Goal: Check status: Check status

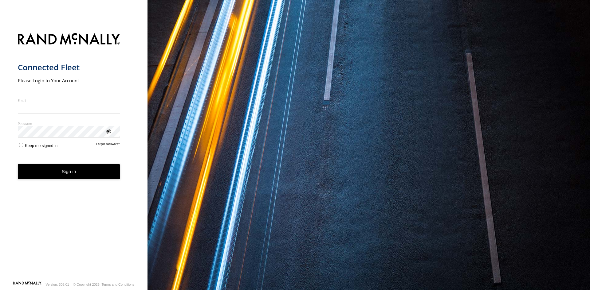
type input "**********"
click at [88, 172] on button "Sign in" at bounding box center [69, 171] width 102 height 15
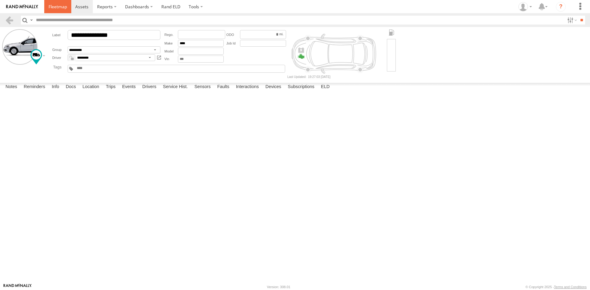
click at [62, 10] on span at bounding box center [58, 7] width 18 height 6
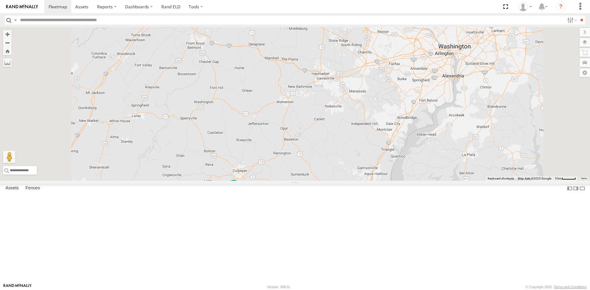
click at [0, 0] on div "3C842710C56C" at bounding box center [0, 0] width 0 height 0
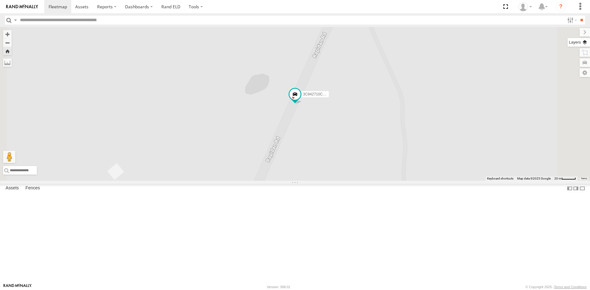
click at [582, 41] on label at bounding box center [579, 42] width 22 height 9
click at [0, 0] on div "Basemaps" at bounding box center [0, 0] width 0 height 0
click at [0, 0] on span "Basemaps" at bounding box center [0, 0] width 0 height 0
click at [0, 0] on span "Roadmap" at bounding box center [0, 0] width 0 height 0
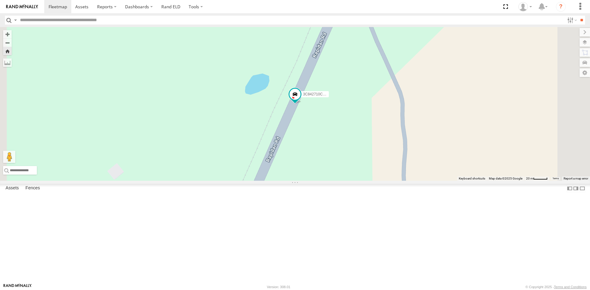
click at [0, 0] on span "Satellite + Roadmap" at bounding box center [0, 0] width 0 height 0
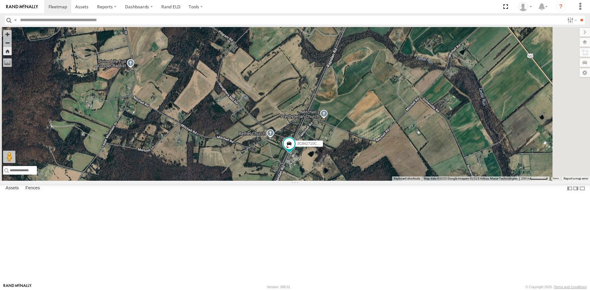
drag, startPoint x: 399, startPoint y: 187, endPoint x: 442, endPoint y: 2, distance: 190.1
click at [441, 7] on body at bounding box center [295, 145] width 590 height 290
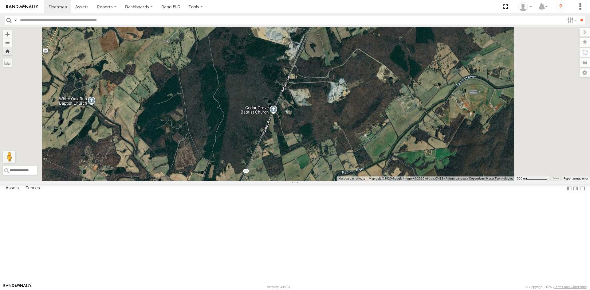
drag, startPoint x: 406, startPoint y: 53, endPoint x: 387, endPoint y: 143, distance: 91.9
click at [387, 143] on div "3C842710C56C" at bounding box center [295, 104] width 590 height 154
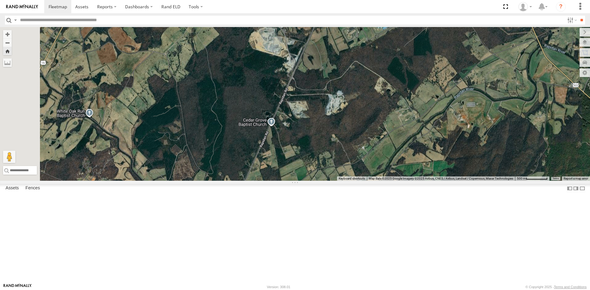
drag, startPoint x: 409, startPoint y: 76, endPoint x: 398, endPoint y: 117, distance: 43.0
click at [399, 117] on div "3C842710C56C" at bounding box center [295, 104] width 590 height 154
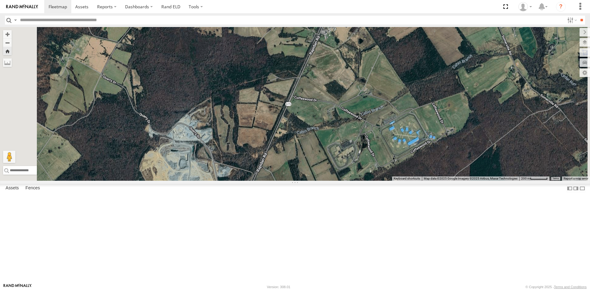
drag, startPoint x: 338, startPoint y: 178, endPoint x: 356, endPoint y: 133, distance: 48.3
click at [356, 133] on div "3C842710C56C" at bounding box center [295, 104] width 590 height 154
